Goal: Navigation & Orientation: Find specific page/section

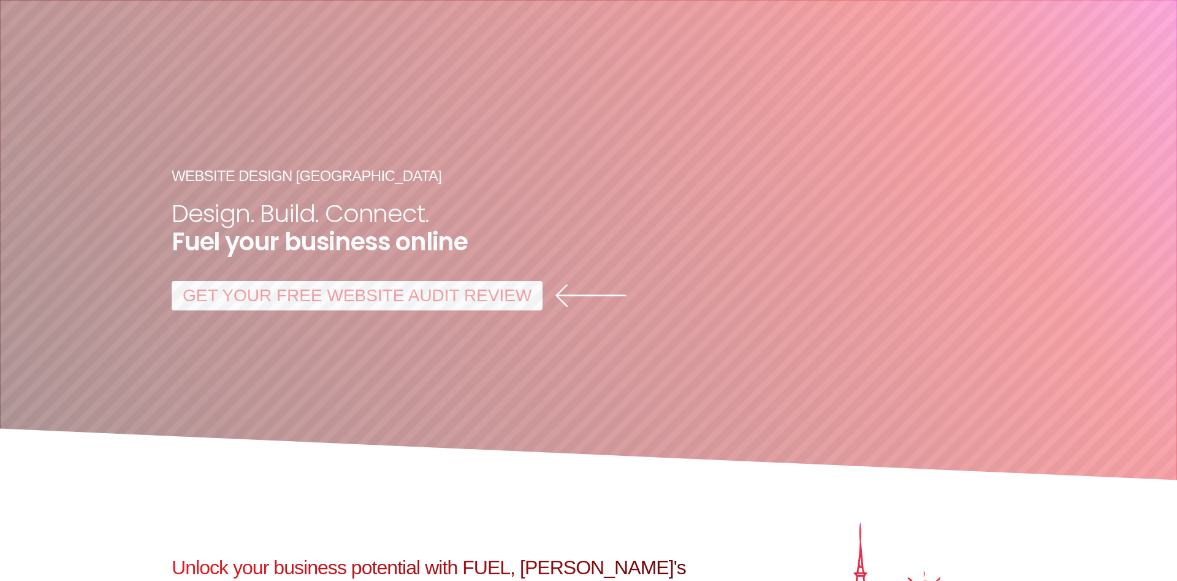
scroll to position [6385, 0]
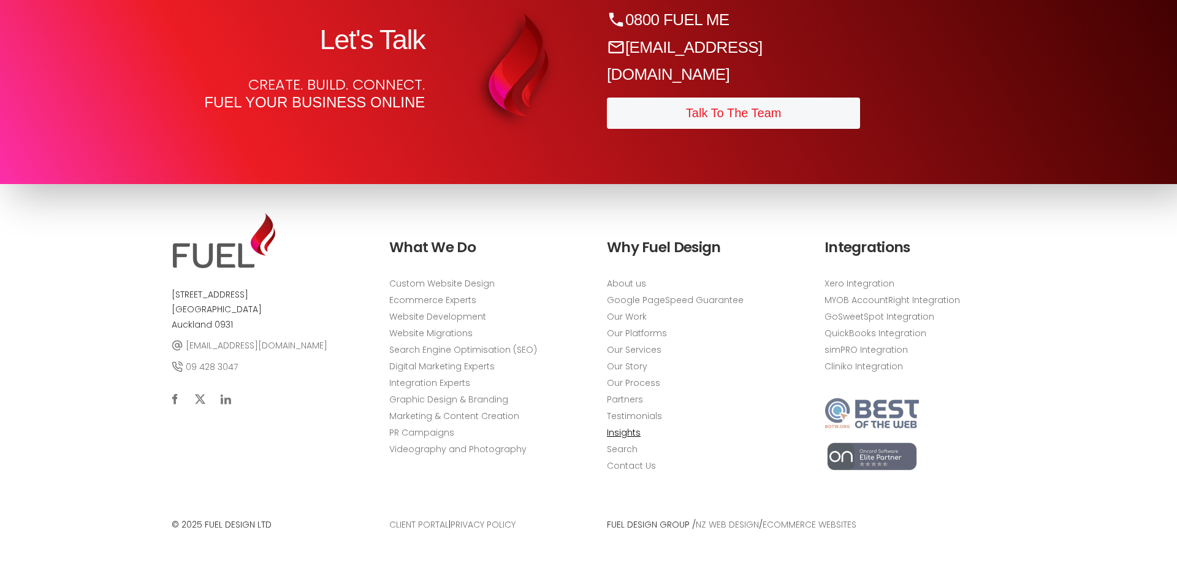
click at [624, 435] on link "Insights" at bounding box center [624, 432] width 34 height 13
click at [626, 451] on link "Search" at bounding box center [622, 449] width 31 height 13
click at [635, 463] on link "Contact Us" at bounding box center [631, 465] width 49 height 13
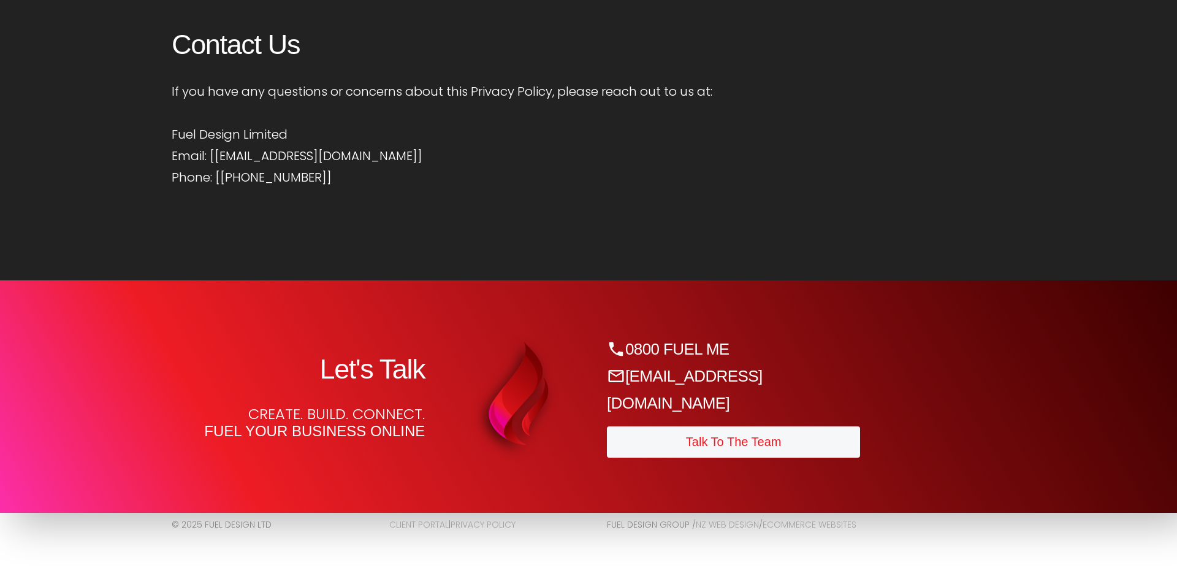
scroll to position [1814, 0]
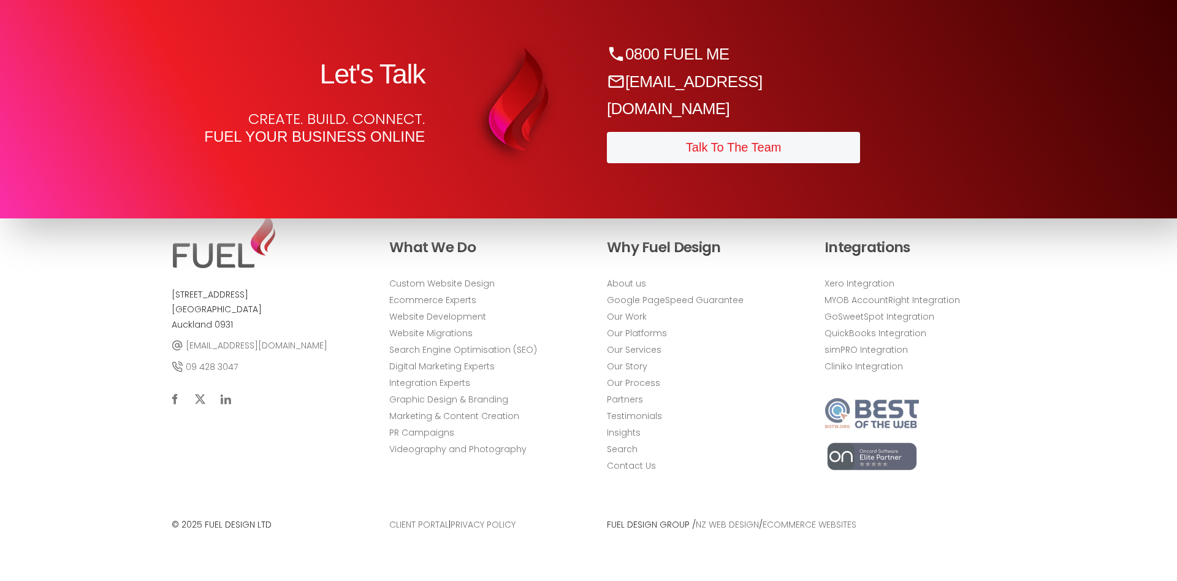
scroll to position [995, 0]
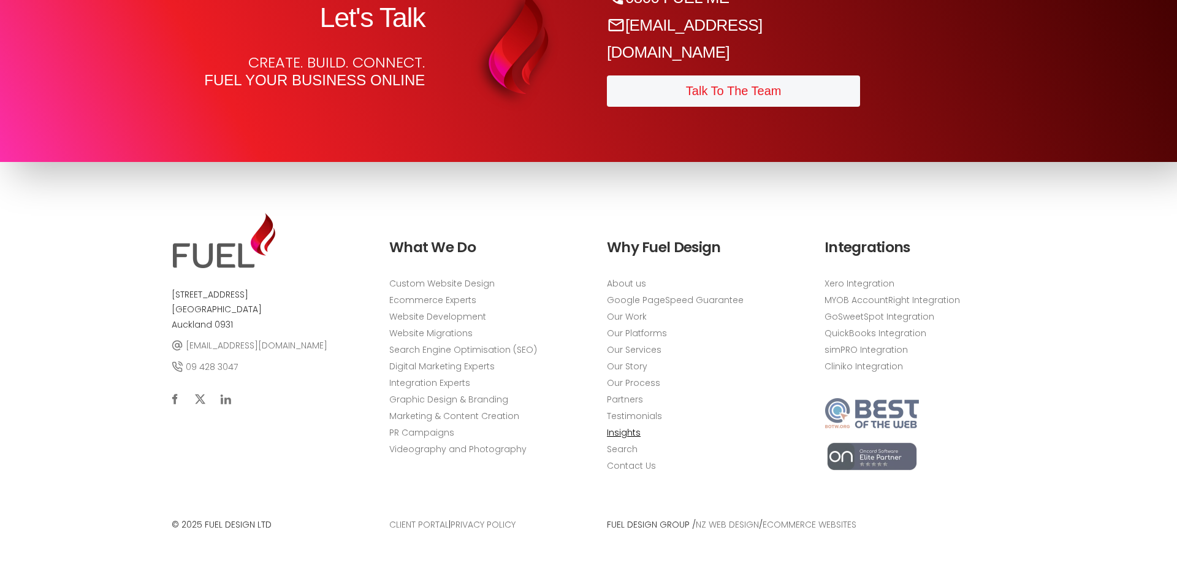
click at [618, 432] on link "Insights" at bounding box center [624, 432] width 34 height 13
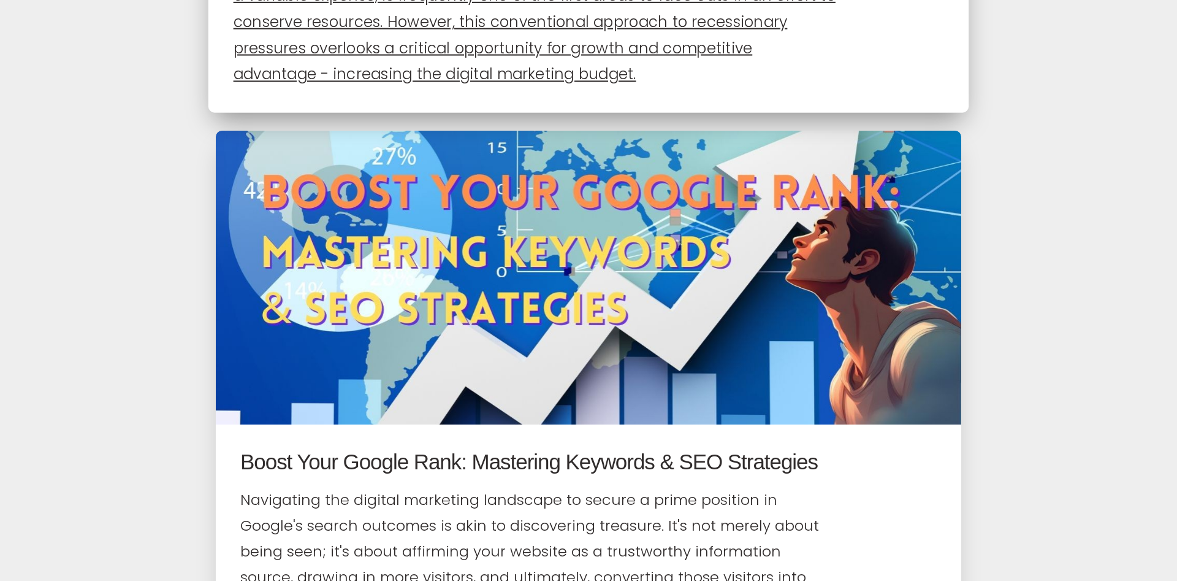
scroll to position [6692, 0]
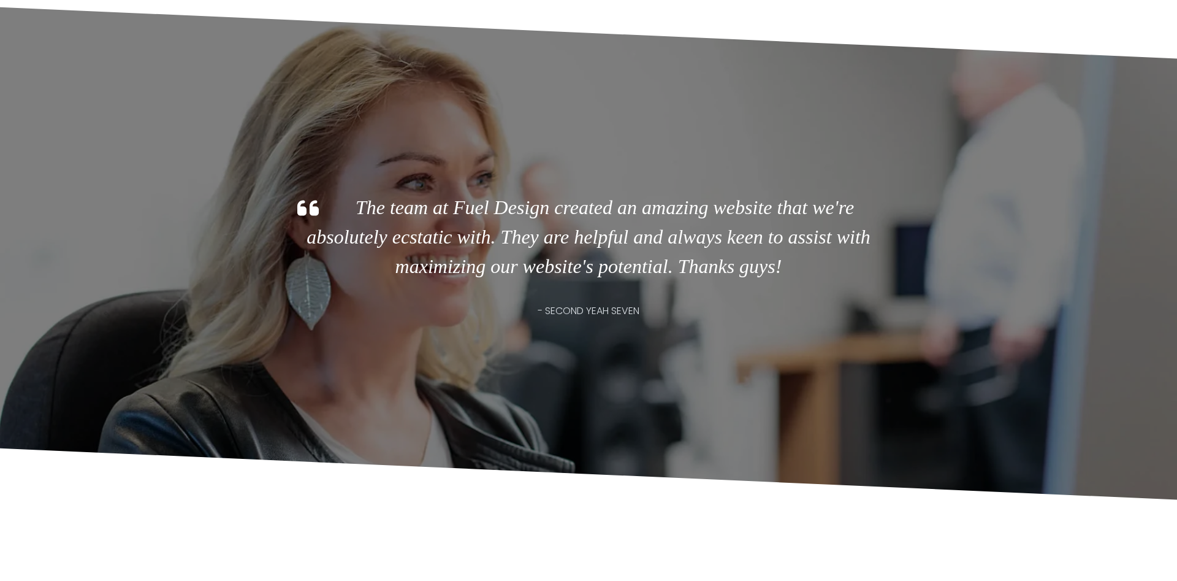
scroll to position [2413, 0]
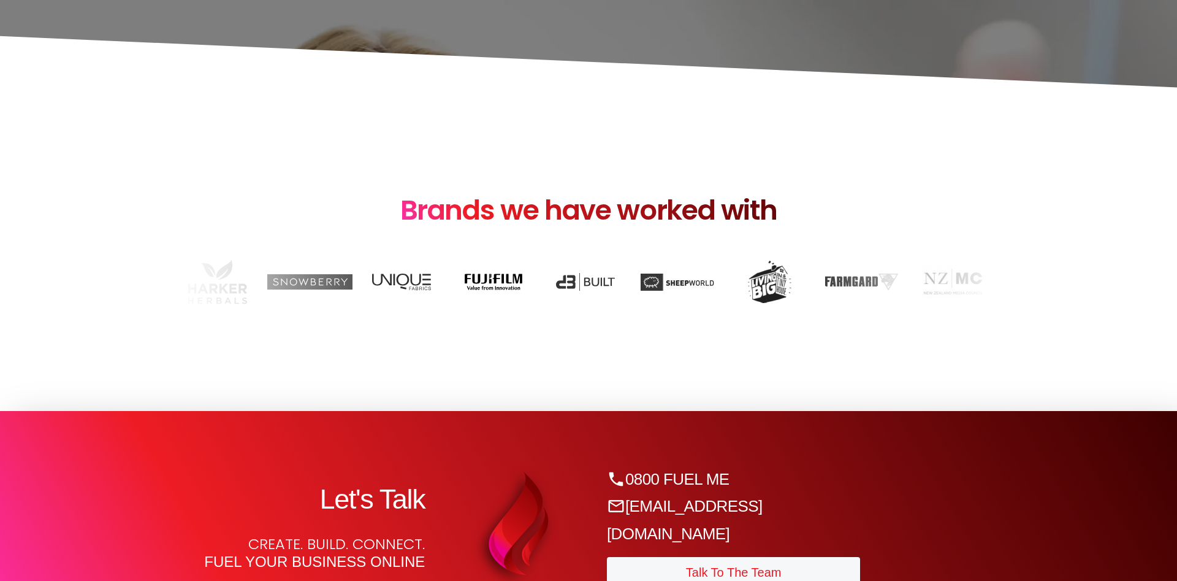
drag, startPoint x: 204, startPoint y: 527, endPoint x: 274, endPoint y: 531, distance: 70.6
click at [274, 531] on p "© 2025 Fuel Design Ltd" at bounding box center [262, 524] width 181 height 15
copy p "Fuel Design Ltd"
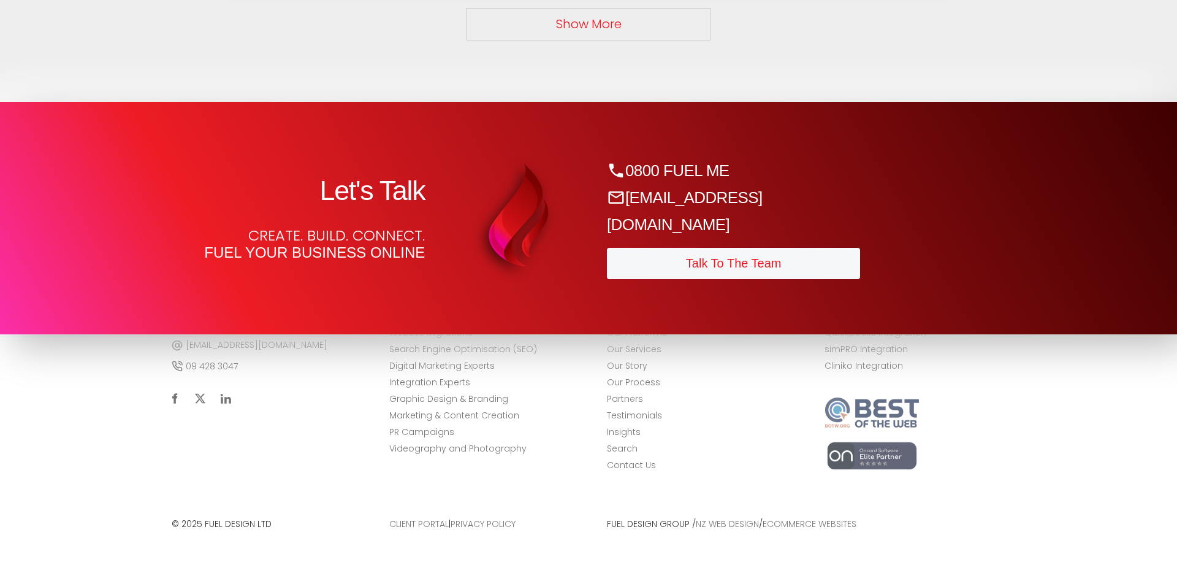
scroll to position [8068, 0]
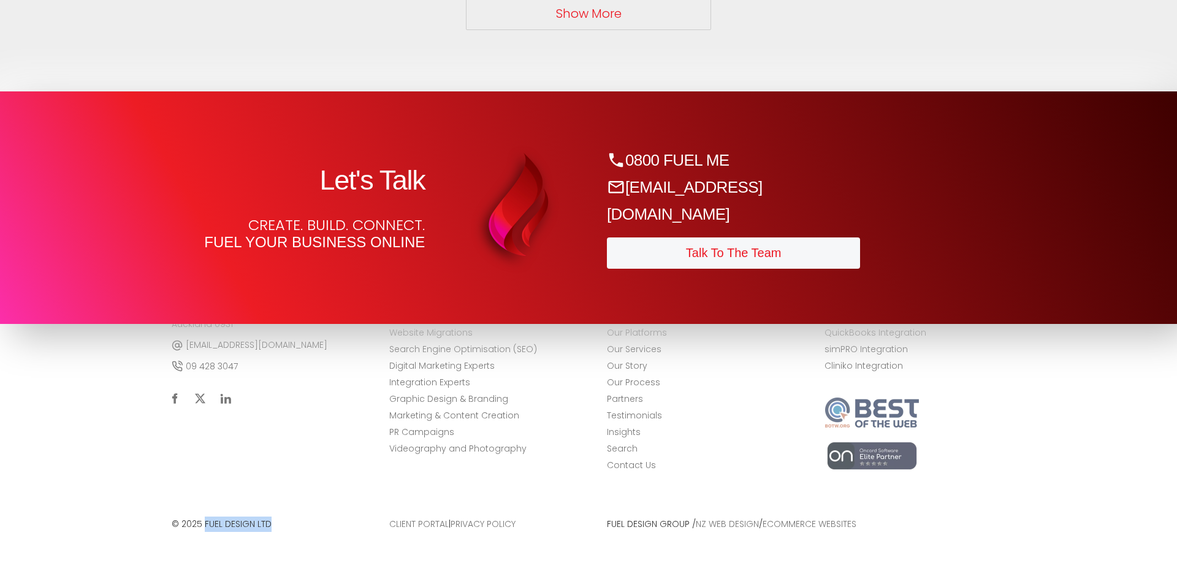
drag, startPoint x: 270, startPoint y: 524, endPoint x: 204, endPoint y: 521, distance: 65.7
click at [204, 521] on p "© 2025 Fuel Design Ltd" at bounding box center [262, 524] width 181 height 15
copy p "Fuel Design Ltd"
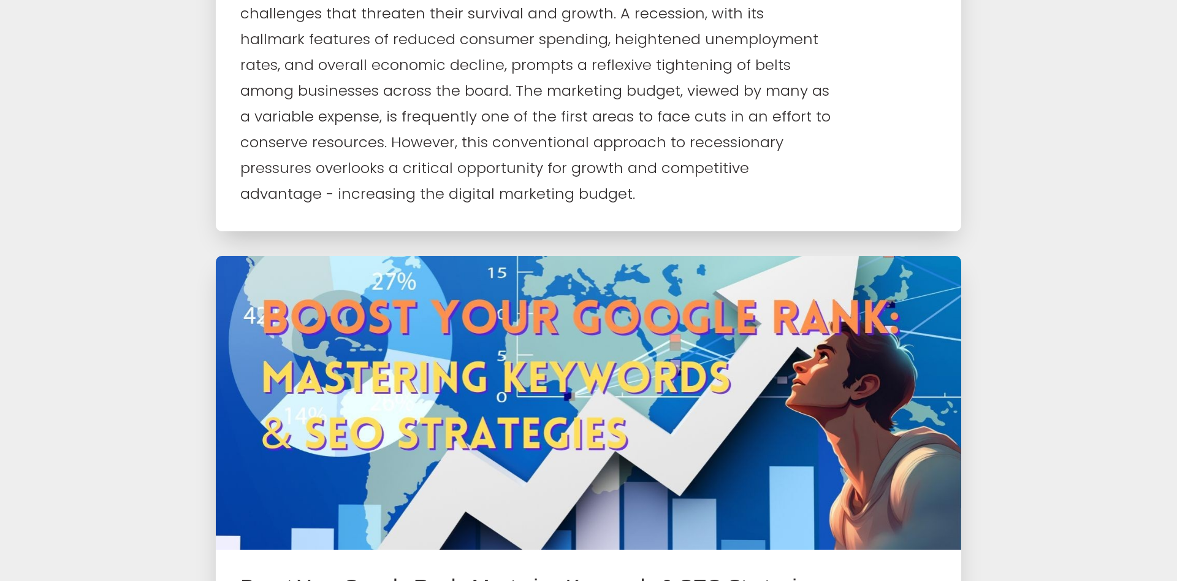
scroll to position [6630, 0]
